Goal: Find contact information: Find contact information

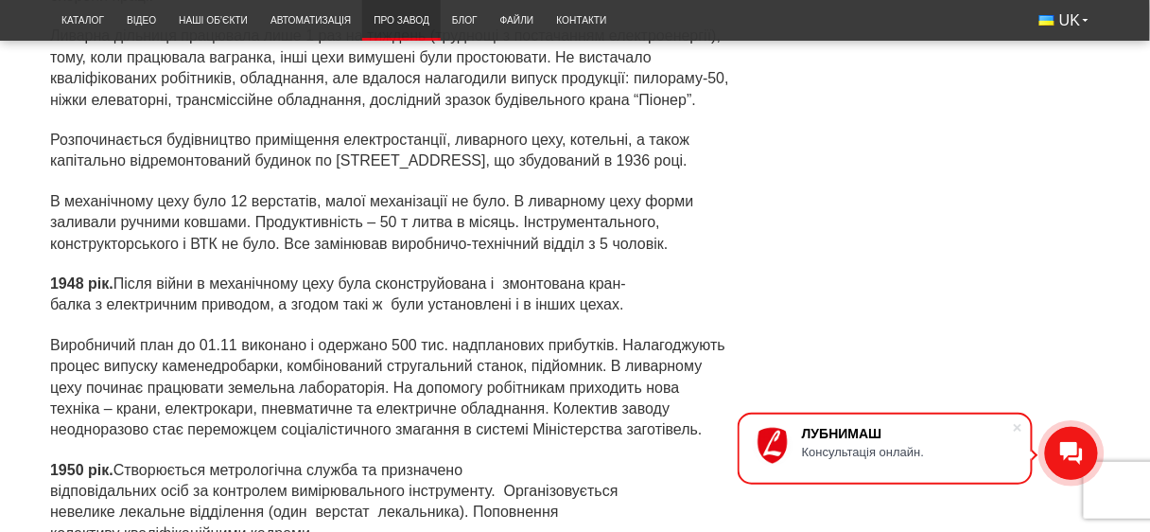
scroll to position [2952, 0]
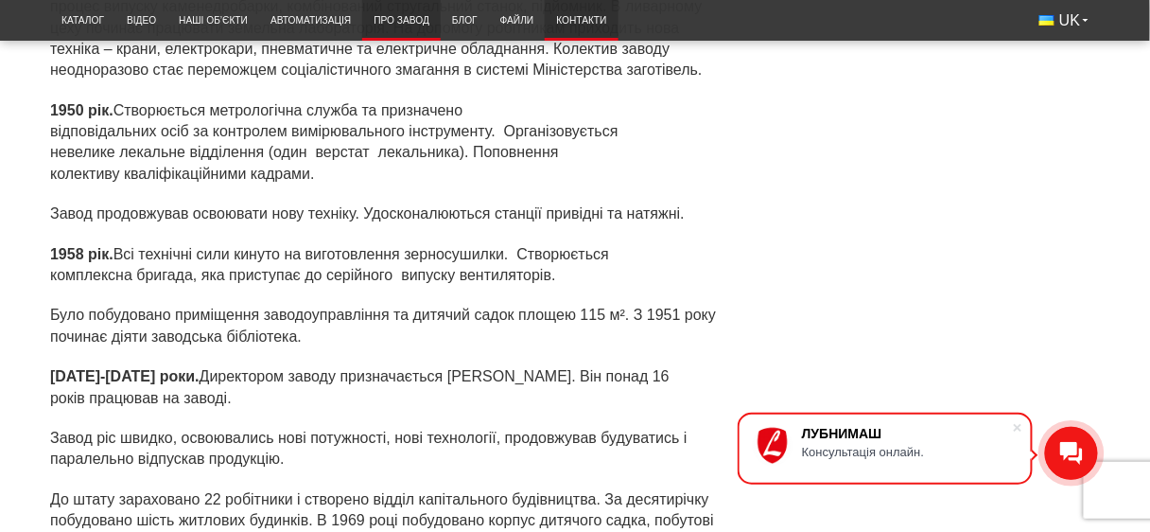
click at [587, 17] on link "Контакти" at bounding box center [581, 20] width 73 height 31
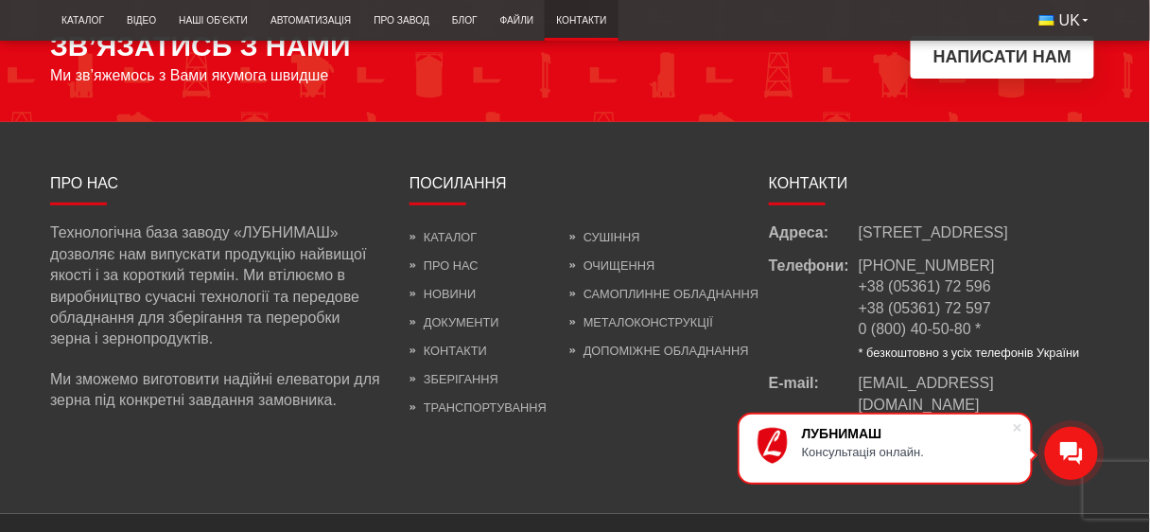
scroll to position [1910, 0]
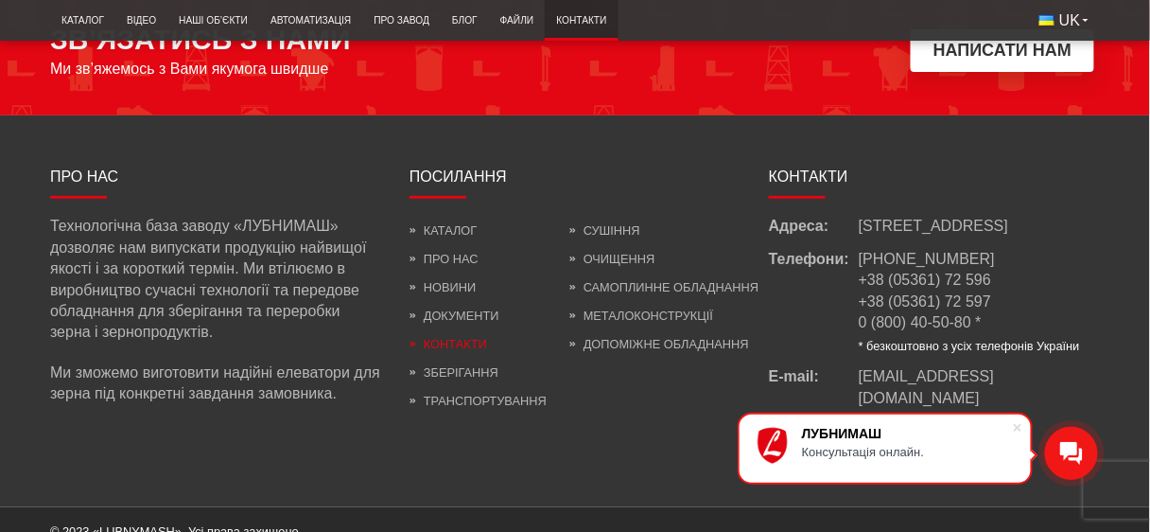
click at [474, 337] on link "Контакти" at bounding box center [449, 344] width 78 height 14
